Goal: Task Accomplishment & Management: Manage account settings

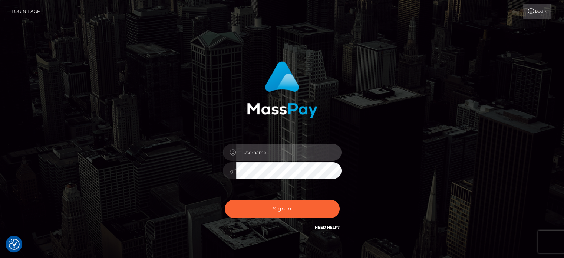
type input "[PERSON_NAME].ace"
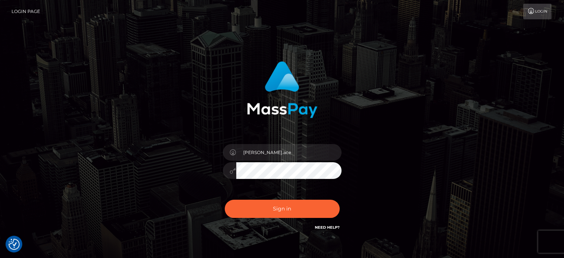
click at [274, 222] on div "Sign in Need Help?" at bounding box center [282, 211] width 130 height 33
click at [276, 212] on button "Sign in" at bounding box center [282, 208] width 115 height 18
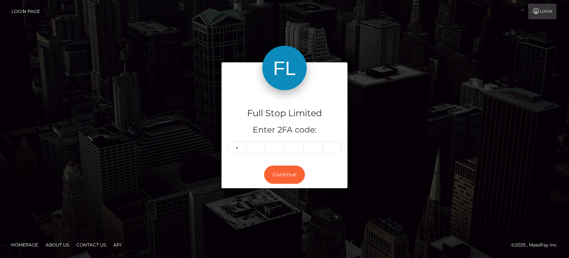
type input "0"
type input "1"
type input "4"
type input "3"
type input "0"
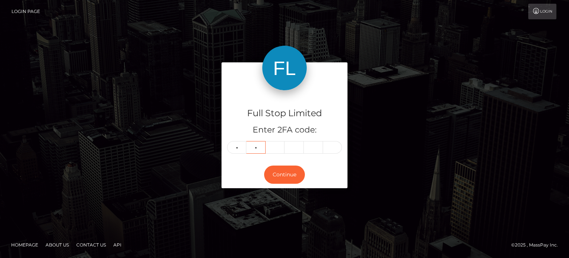
type input "1"
type input "0"
type input "4"
type input "3"
type input "1"
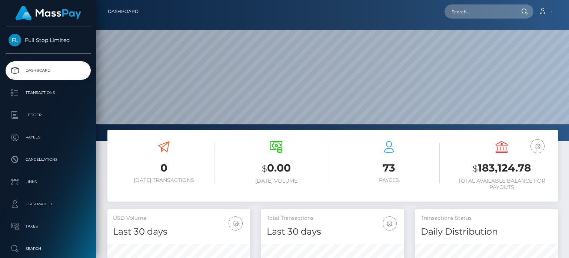
scroll to position [131, 142]
click at [476, 167] on small "$" at bounding box center [475, 168] width 5 height 10
drag, startPoint x: 477, startPoint y: 167, endPoint x: 529, endPoint y: 171, distance: 52.0
click at [529, 171] on h3 "$ 183,124.78" at bounding box center [502, 168] width 102 height 15
copy h3 "183,124.78"
